Goal: Task Accomplishment & Management: Manage account settings

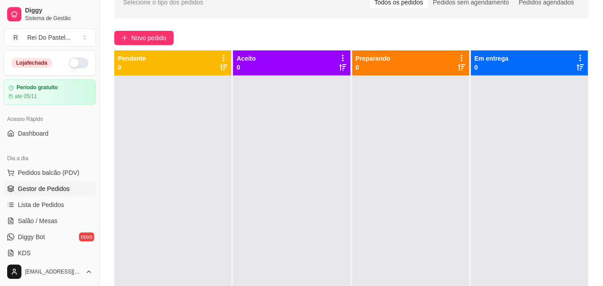
click at [73, 64] on button "button" at bounding box center [79, 63] width 20 height 11
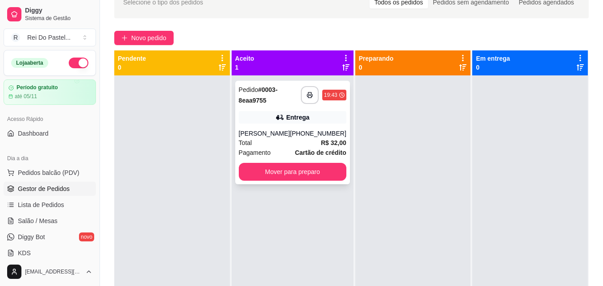
click at [275, 96] on div "Pedido # 0003-8eaa9755" at bounding box center [270, 94] width 62 height 21
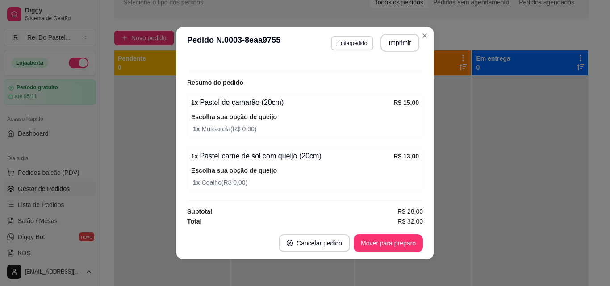
scroll to position [265, 0]
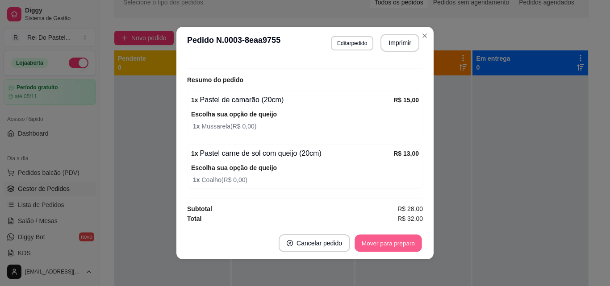
click at [376, 245] on button "Mover para preparo" at bounding box center [387, 243] width 67 height 17
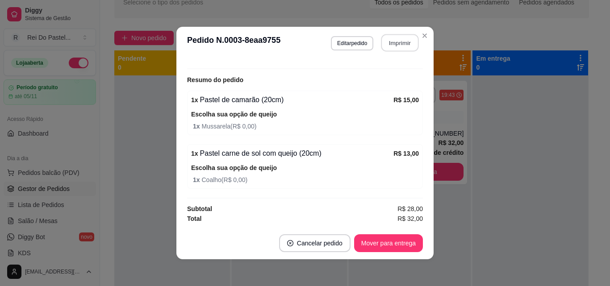
click at [396, 37] on button "Imprimir" at bounding box center [399, 42] width 37 height 17
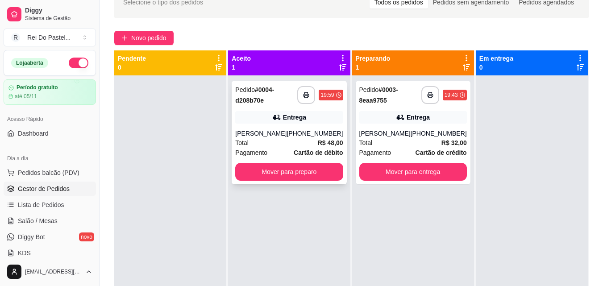
click at [269, 102] on div "Pedido # 0004-d208b70e" at bounding box center [266, 94] width 62 height 21
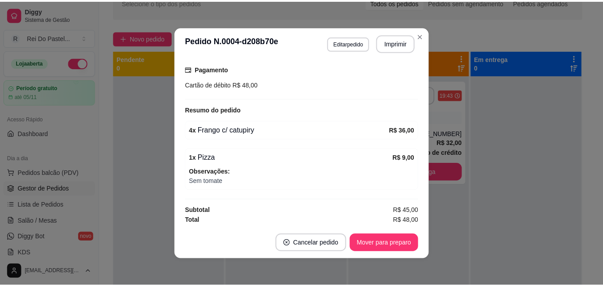
scroll to position [237, 0]
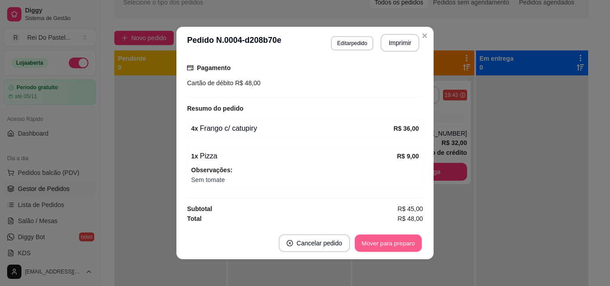
click at [379, 243] on button "Mover para preparo" at bounding box center [387, 243] width 67 height 17
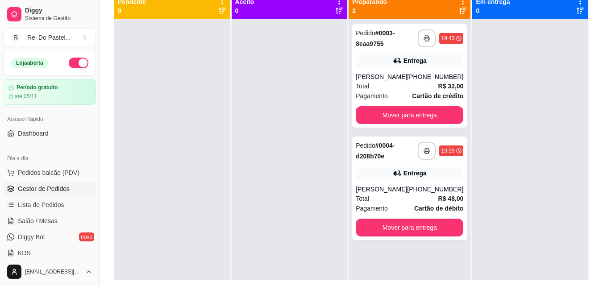
scroll to position [107, 0]
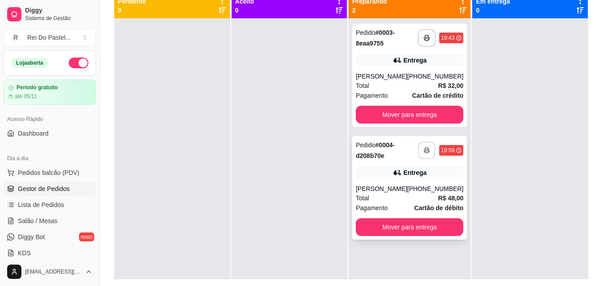
click at [425, 152] on rect "button" at bounding box center [426, 152] width 3 height 2
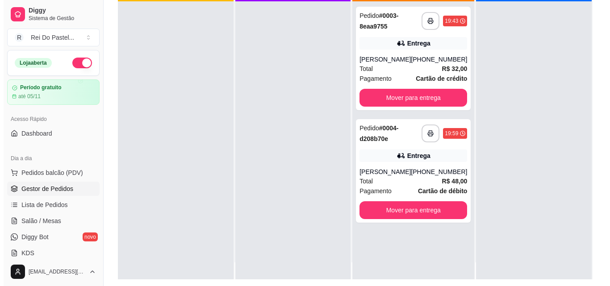
scroll to position [0, 0]
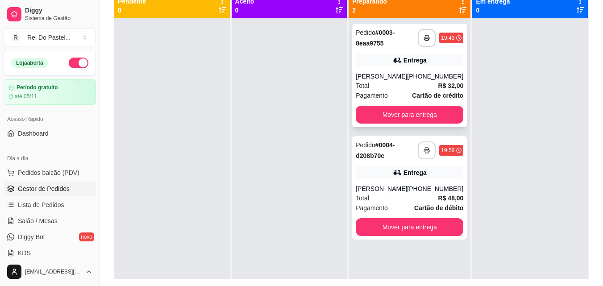
click at [379, 34] on strong "# 0003-8eaa9755" at bounding box center [375, 38] width 39 height 18
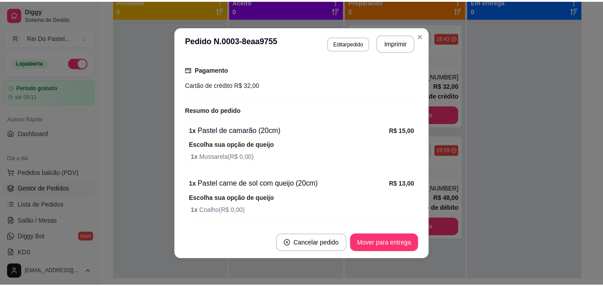
scroll to position [244, 0]
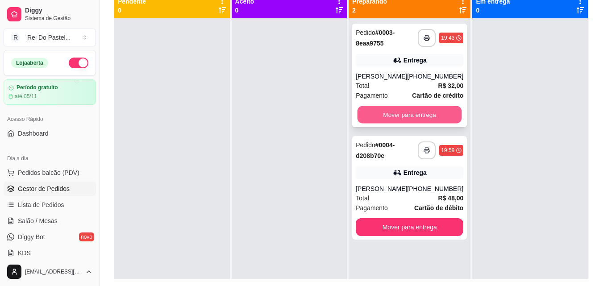
click at [420, 111] on button "Mover para entrega" at bounding box center [409, 114] width 104 height 17
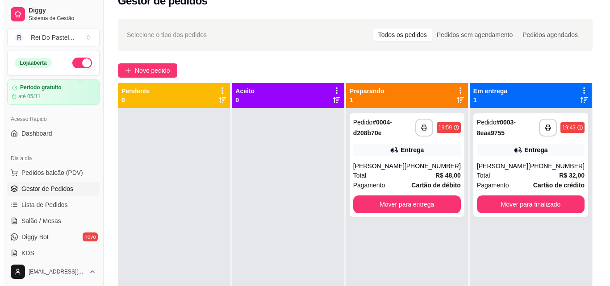
scroll to position [0, 0]
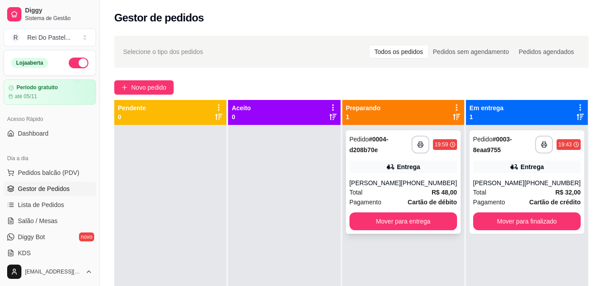
click at [371, 150] on strong "# 0004-d208b70e" at bounding box center [368, 145] width 39 height 18
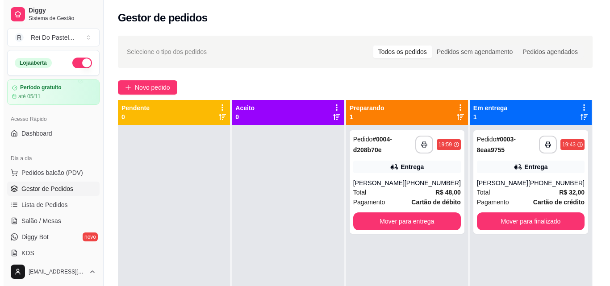
scroll to position [1, 0]
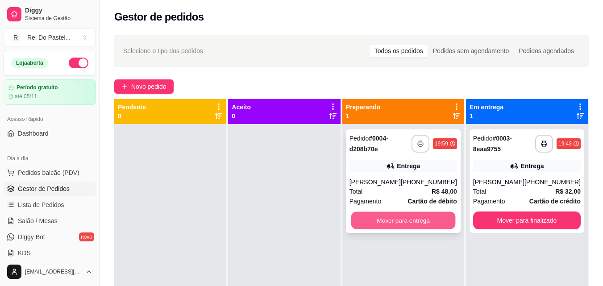
click at [397, 222] on button "Mover para entrega" at bounding box center [403, 220] width 104 height 17
click at [397, 222] on div "Mover para entrega" at bounding box center [403, 221] width 108 height 18
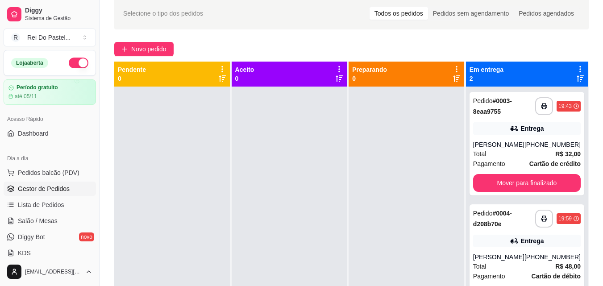
scroll to position [0, 0]
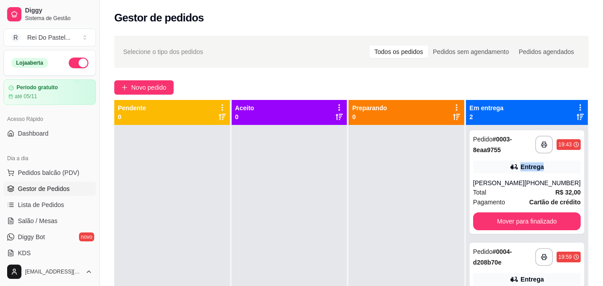
drag, startPoint x: 602, startPoint y: 150, endPoint x: 603, endPoint y: 159, distance: 9.1
click at [602, 159] on html "**********" at bounding box center [301, 143] width 603 height 286
